Goal: Task Accomplishment & Management: Manage account settings

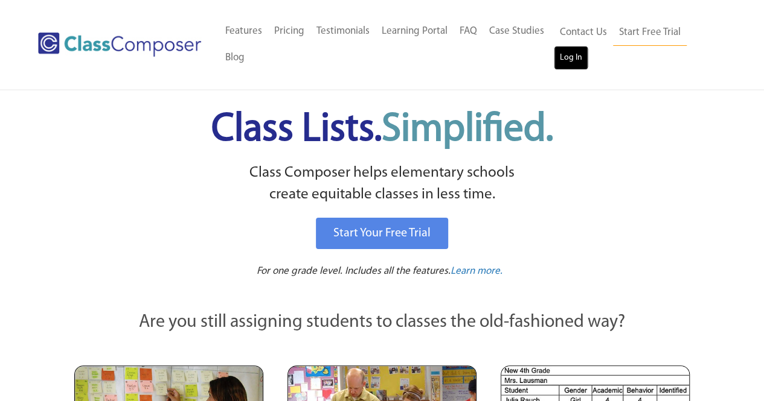
click at [567, 51] on link "Log In" at bounding box center [571, 58] width 34 height 24
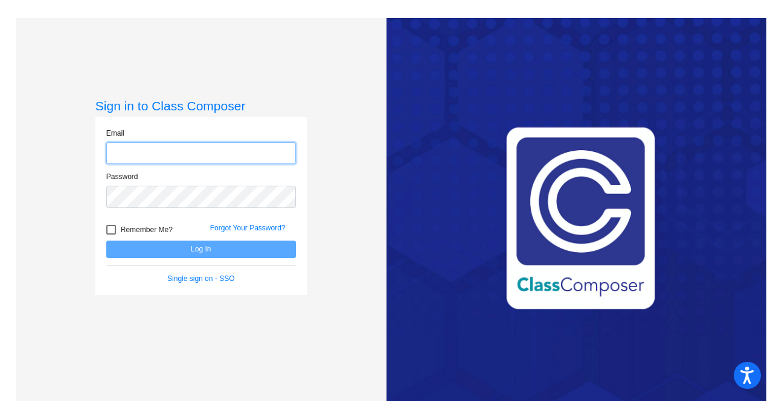
click at [231, 150] on input "email" at bounding box center [201, 153] width 190 height 22
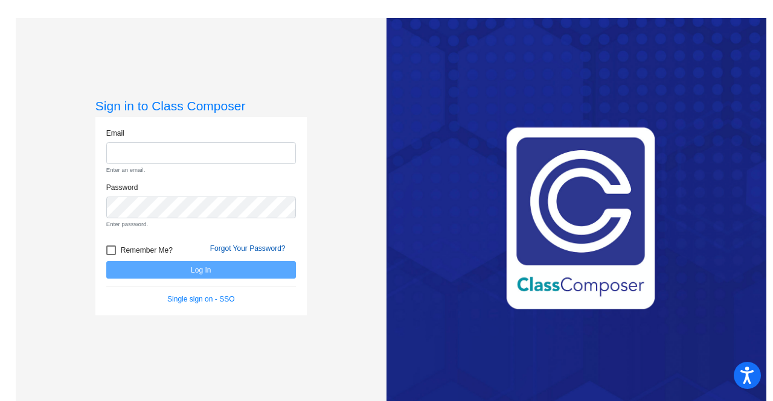
click at [237, 228] on form "Email Enter an email. Password Enter password. Remember Me? Forgot Your Passwor…" at bounding box center [201, 216] width 190 height 177
click at [255, 250] on link "Forgot Your Password?" at bounding box center [247, 248] width 75 height 8
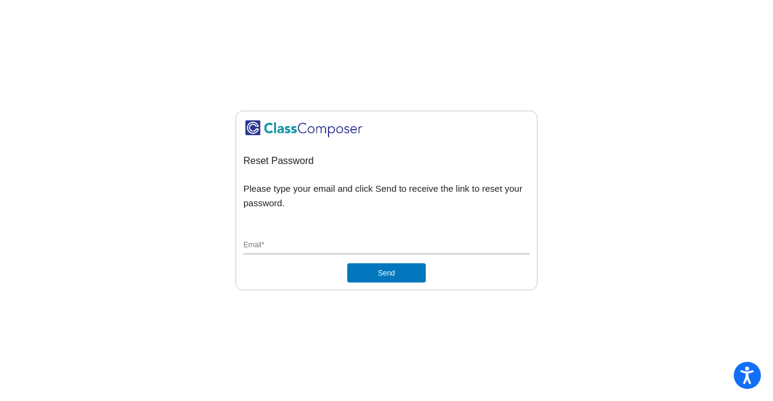
click at [286, 246] on input "Email *" at bounding box center [386, 246] width 286 height 11
type input "raymondk@gaylord.k12.mi.us"
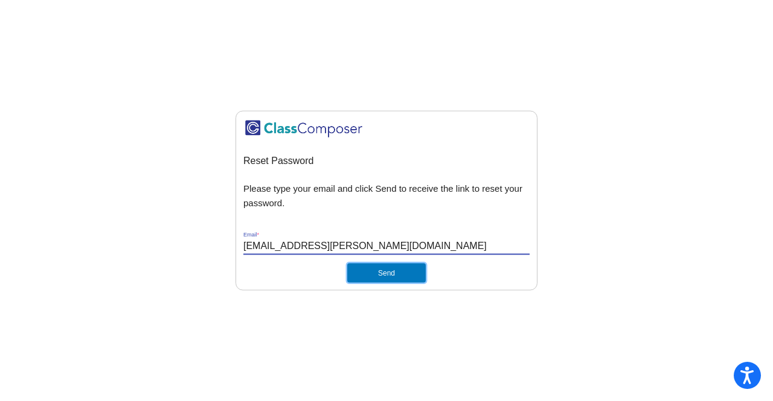
click at [371, 273] on button "Send" at bounding box center [386, 273] width 78 height 19
